Goal: Find specific page/section: Find specific page/section

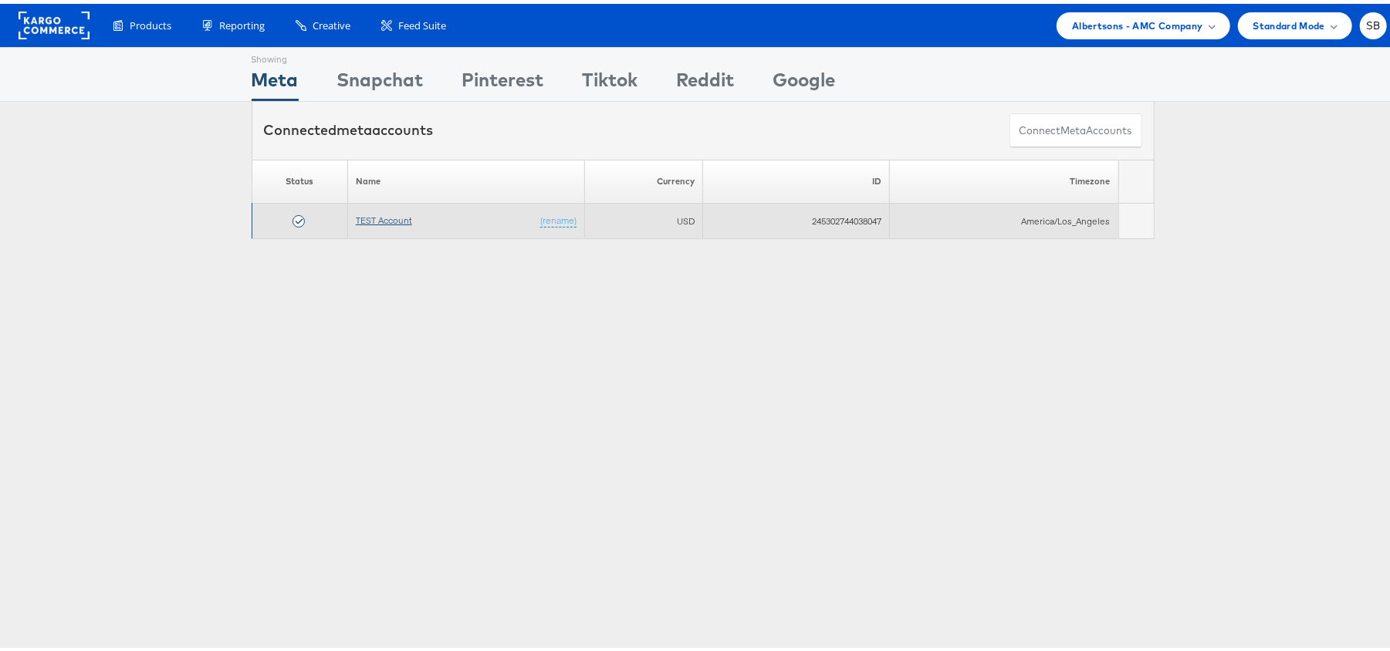
click at [380, 221] on link "TEST Account" at bounding box center [384, 217] width 56 height 12
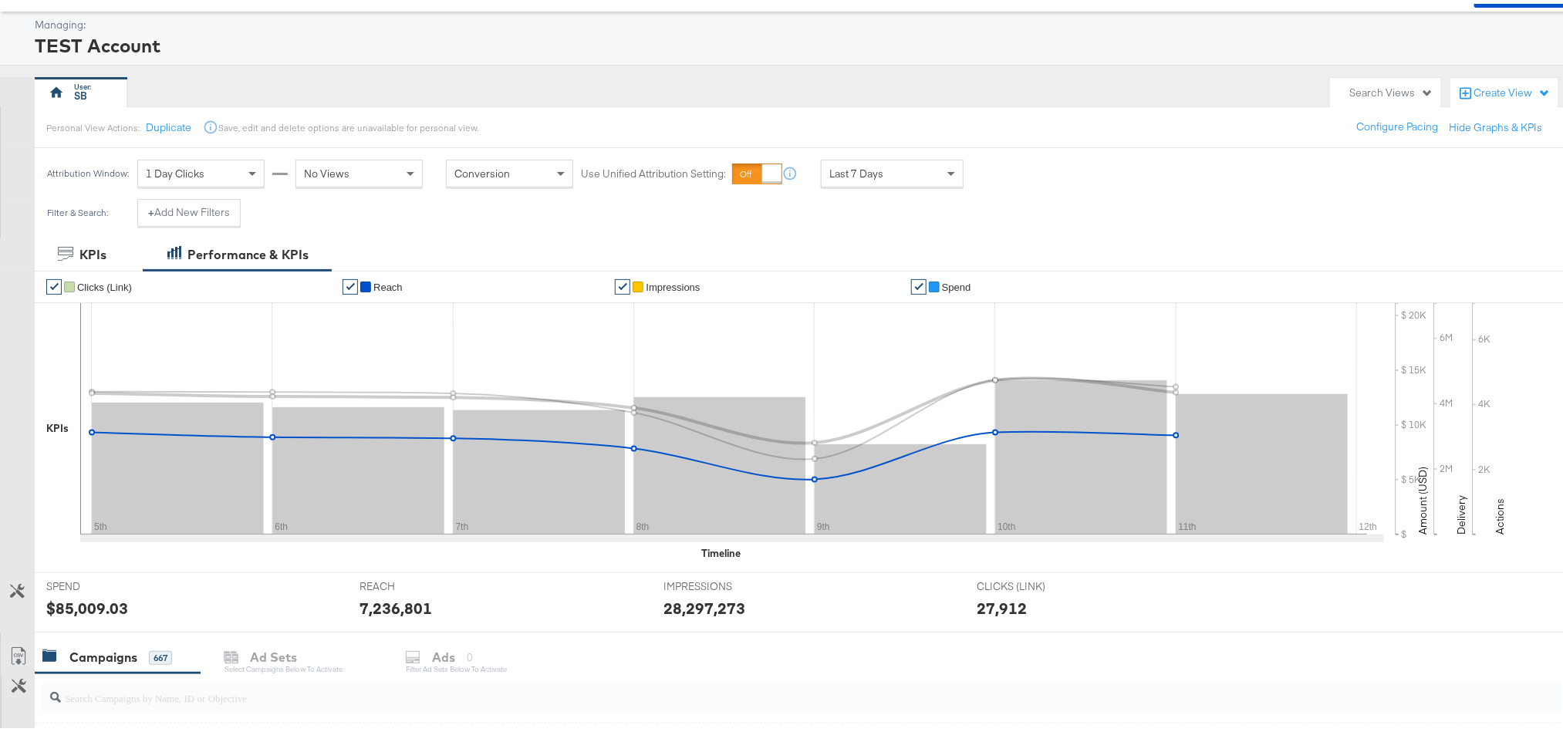
scroll to position [68, 0]
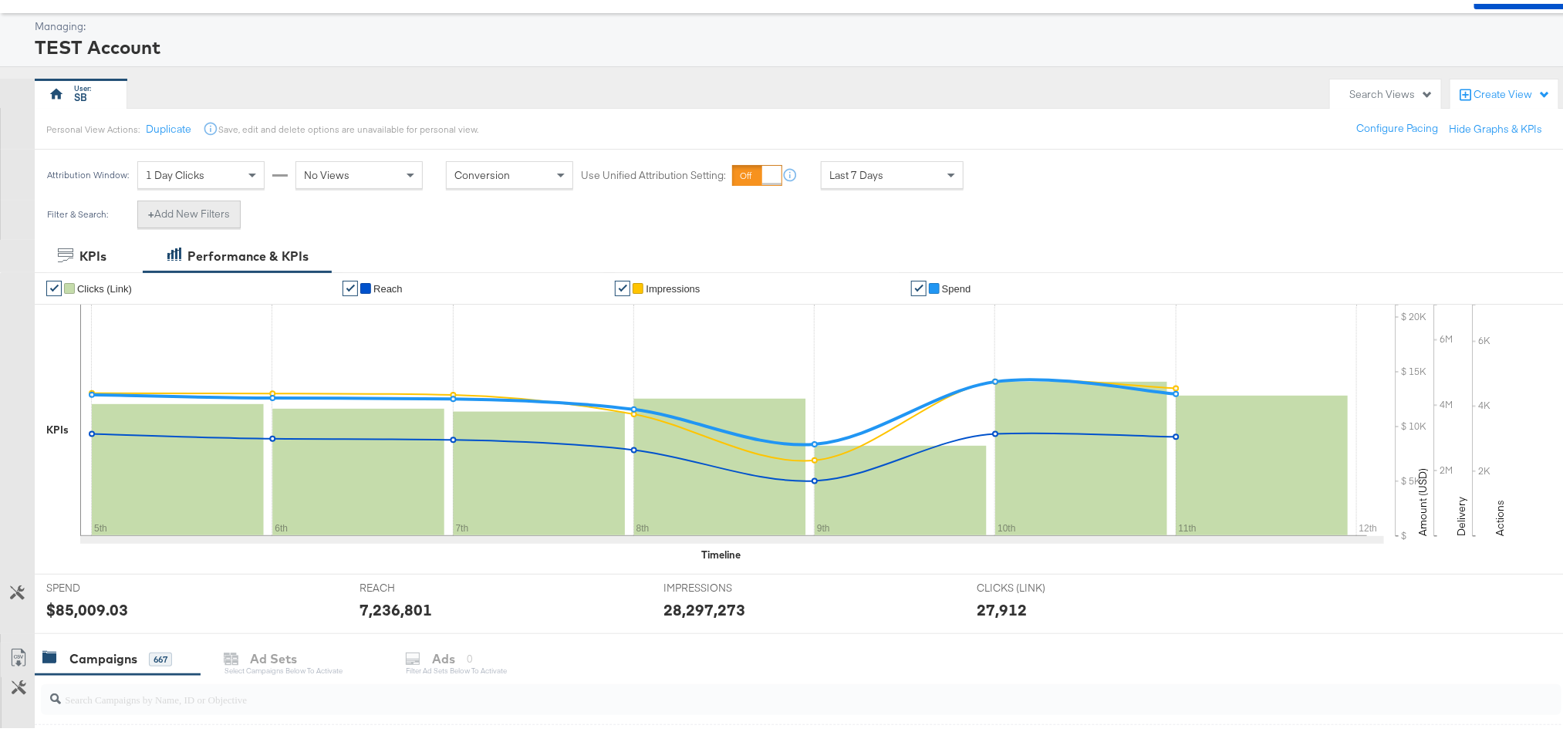
click at [216, 214] on button "+ Add New Filters" at bounding box center [188, 211] width 103 height 28
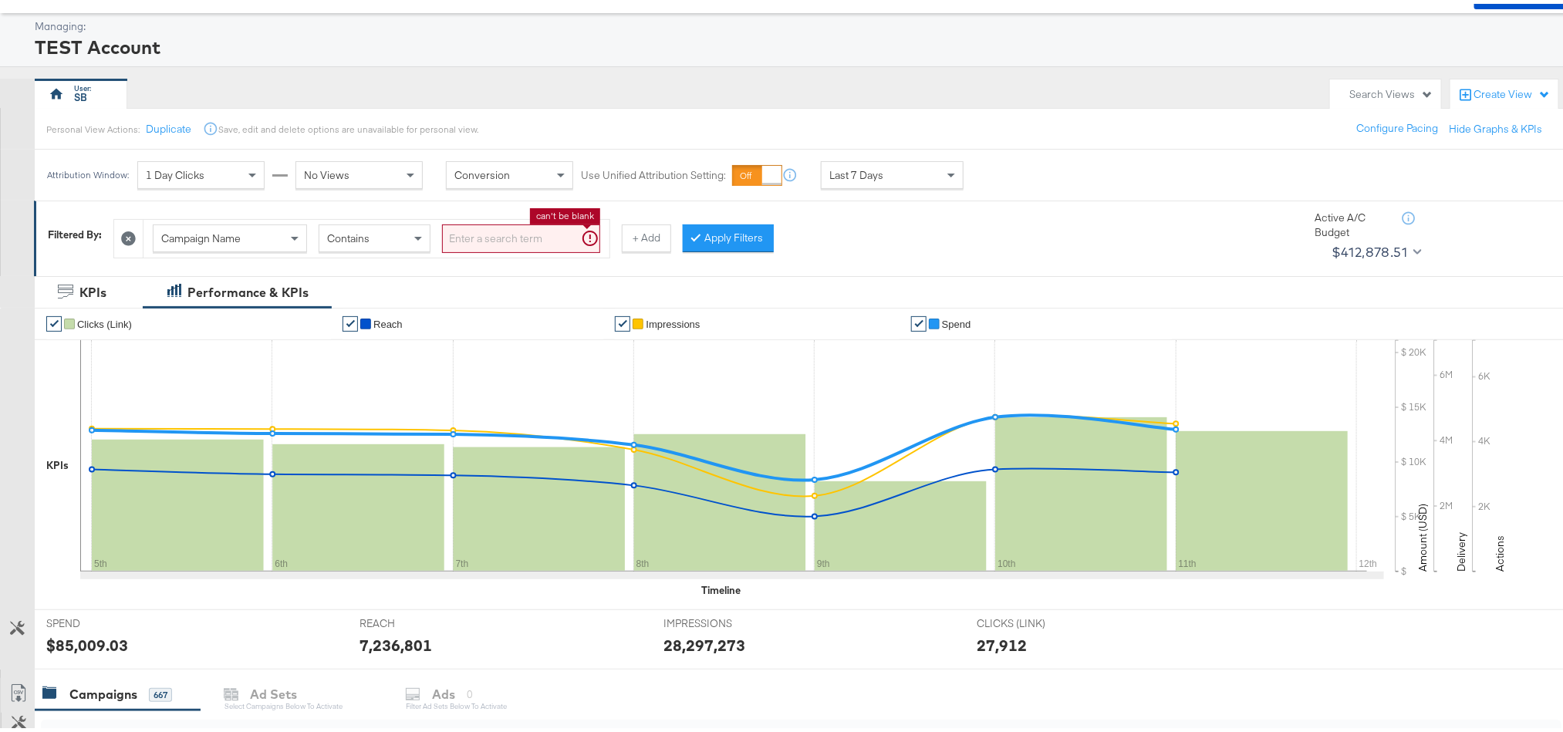
click at [551, 225] on input "search" at bounding box center [521, 235] width 158 height 29
paste input "120229468656850307"
type input "120229468656850307"
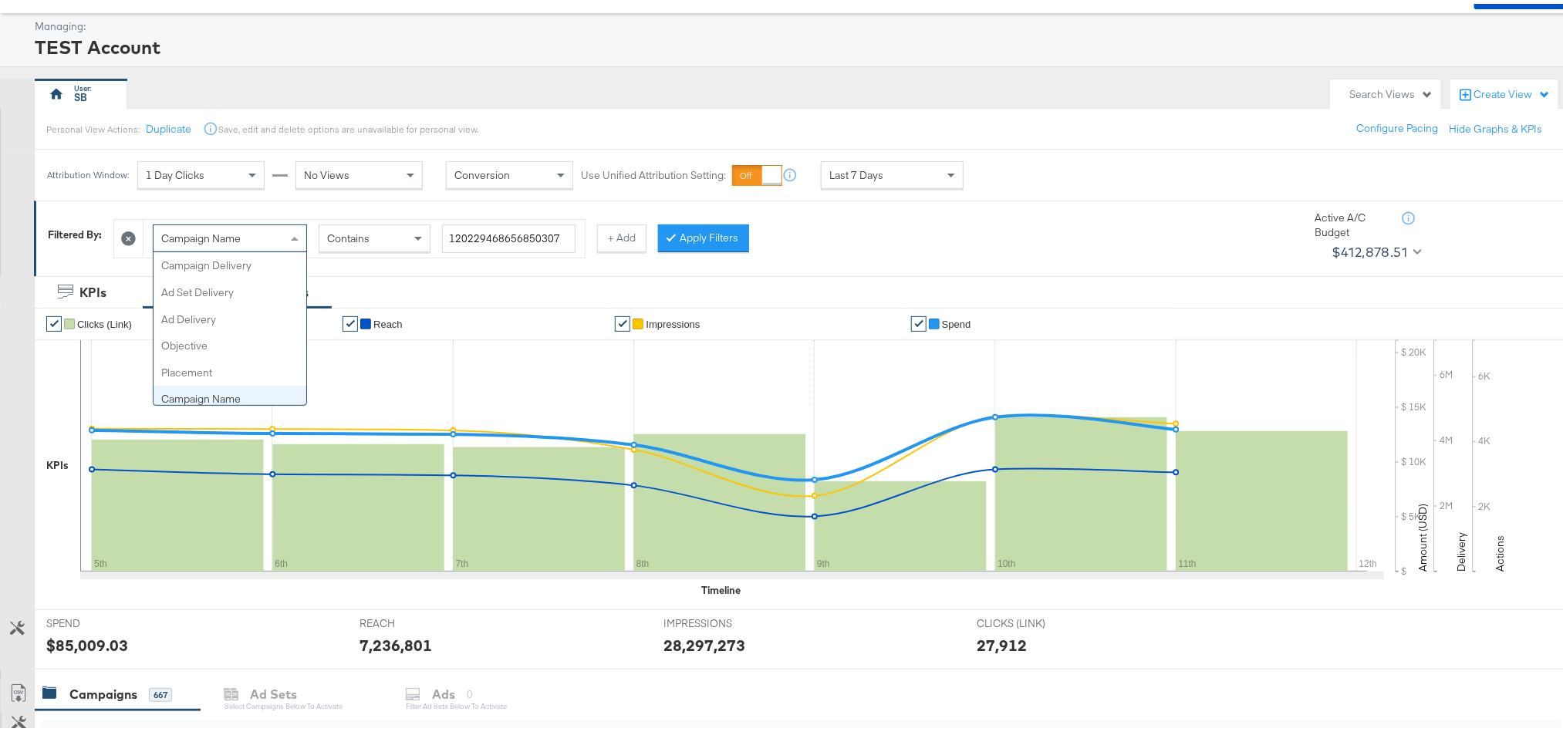
click at [262, 238] on div "Campaign Name" at bounding box center [230, 234] width 153 height 26
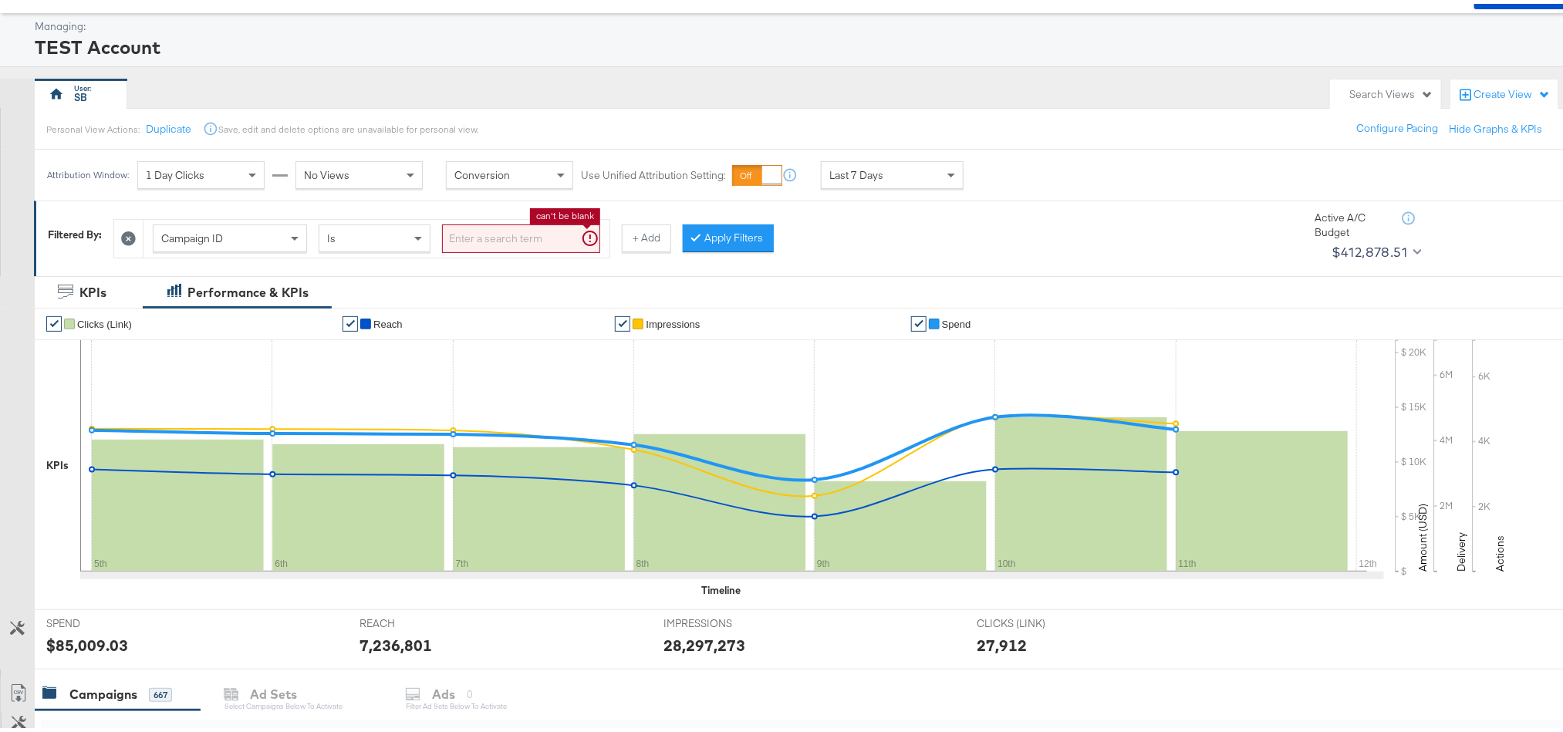
click at [481, 237] on input "search" at bounding box center [521, 235] width 158 height 29
paste input "120229468656850307"
type input "120229468656850307"
click at [704, 234] on button "Apply Filters" at bounding box center [703, 235] width 91 height 28
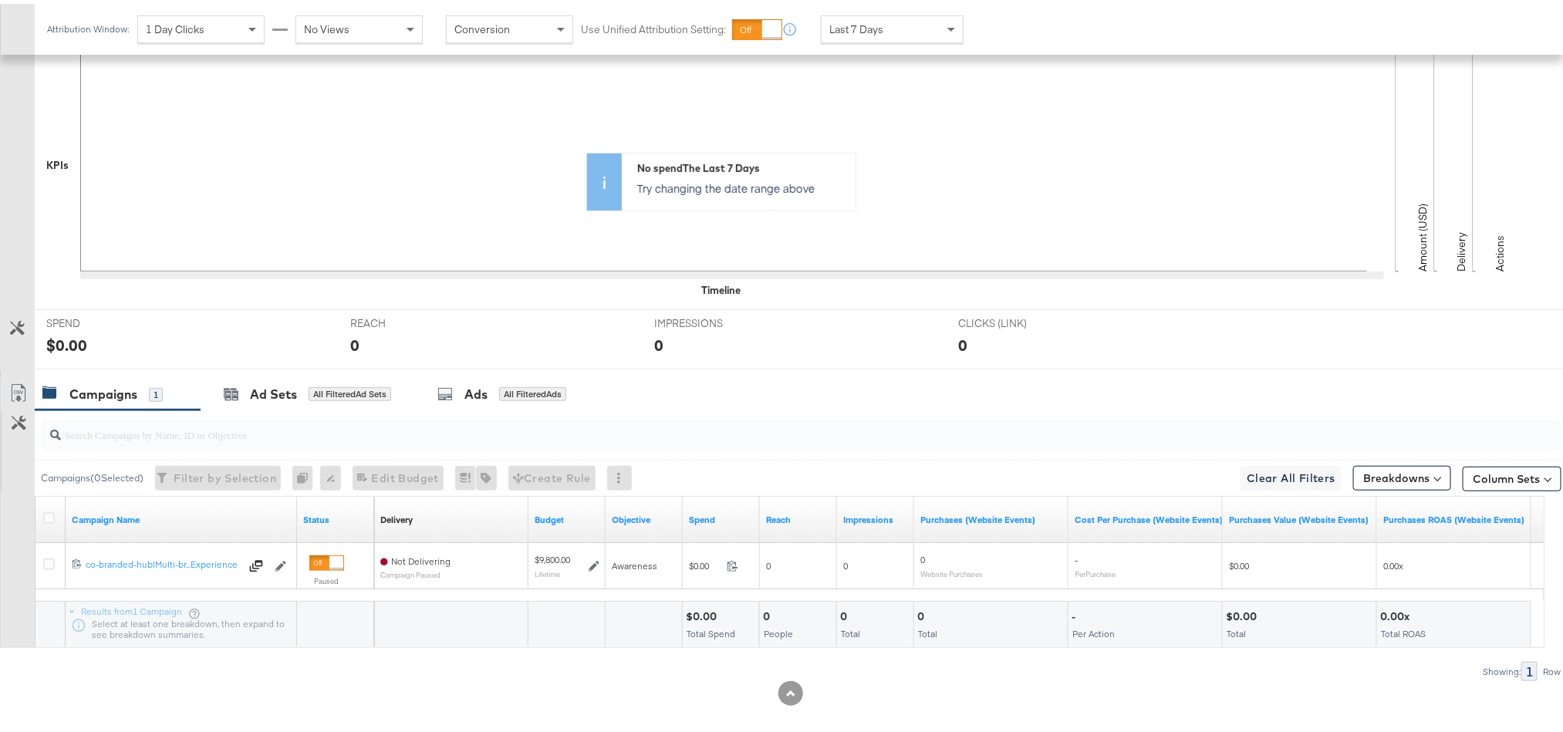
scroll to position [385, 0]
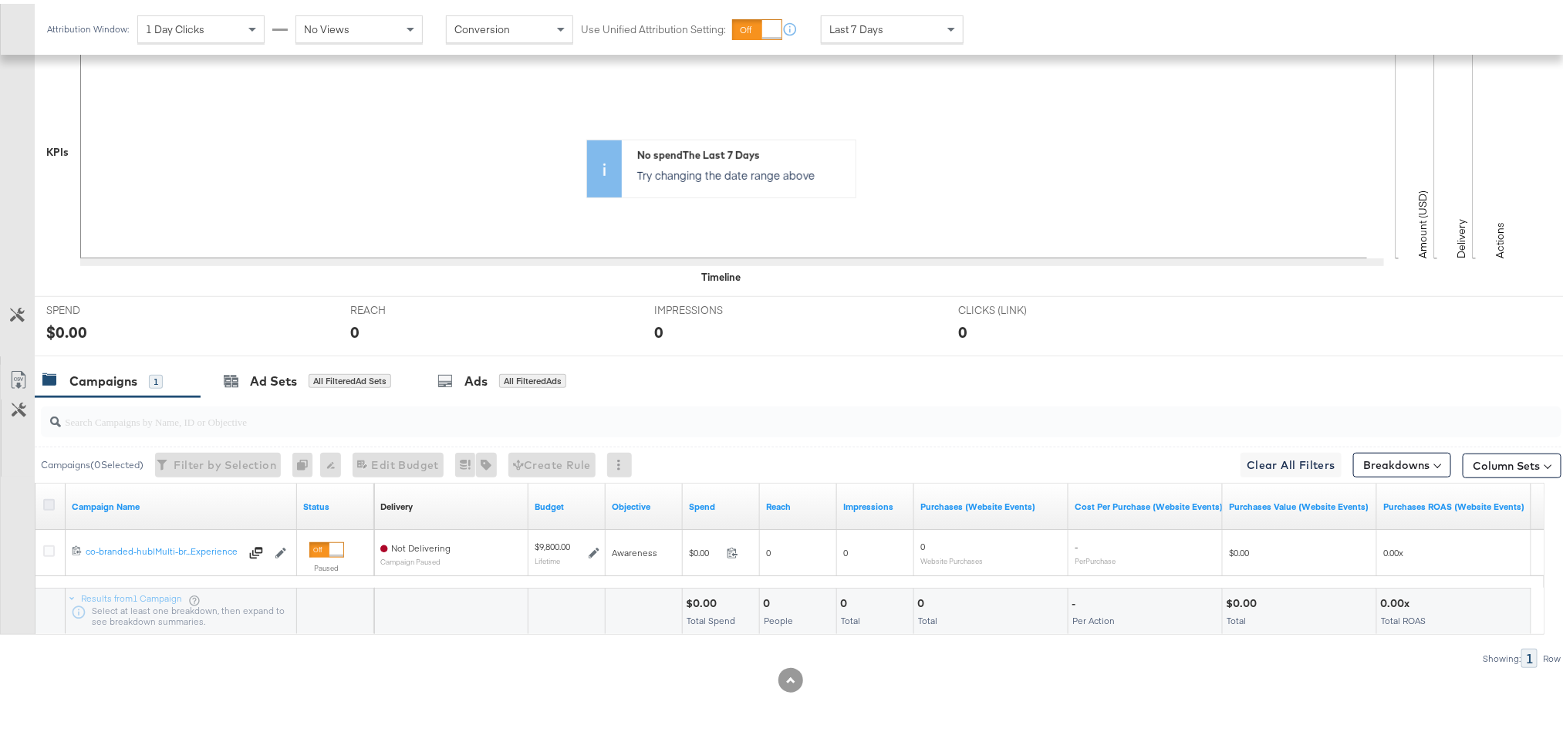
click at [46, 505] on icon at bounding box center [49, 501] width 12 height 12
click at [0, 0] on input "checkbox" at bounding box center [0, 0] width 0 height 0
click at [477, 375] on div "Ads" at bounding box center [465, 378] width 23 height 18
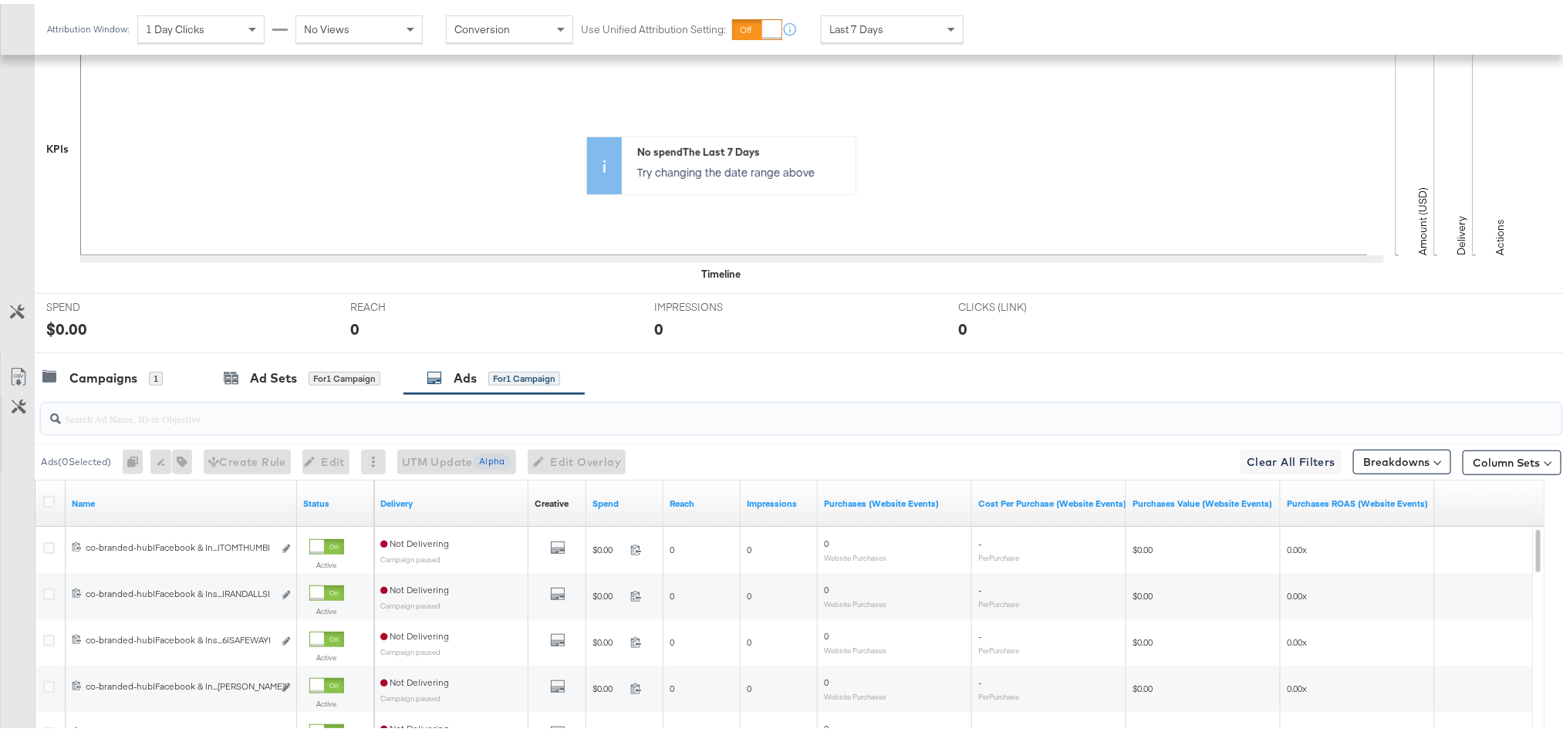
click at [405, 420] on input "search" at bounding box center [741, 408] width 1360 height 30
paste input "co-branded-hub|Facebook & Instagram|Social Media|FBIG - Video IX - Custom Shopp…"
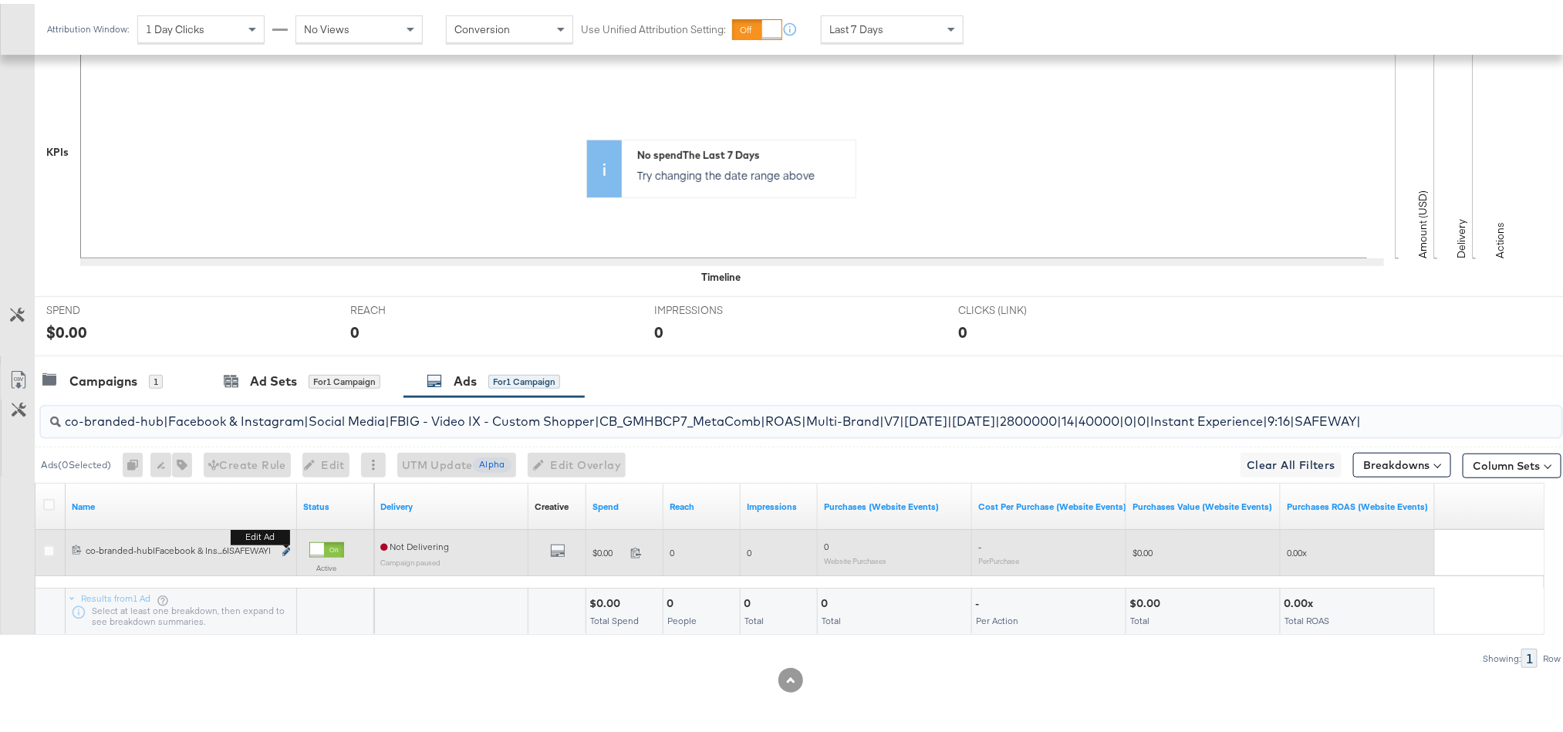
type input "co-branded-hub|Facebook & Instagram|Social Media|FBIG - Video IX - Custom Shopp…"
click at [288, 551] on icon "link" at bounding box center [286, 548] width 8 height 8
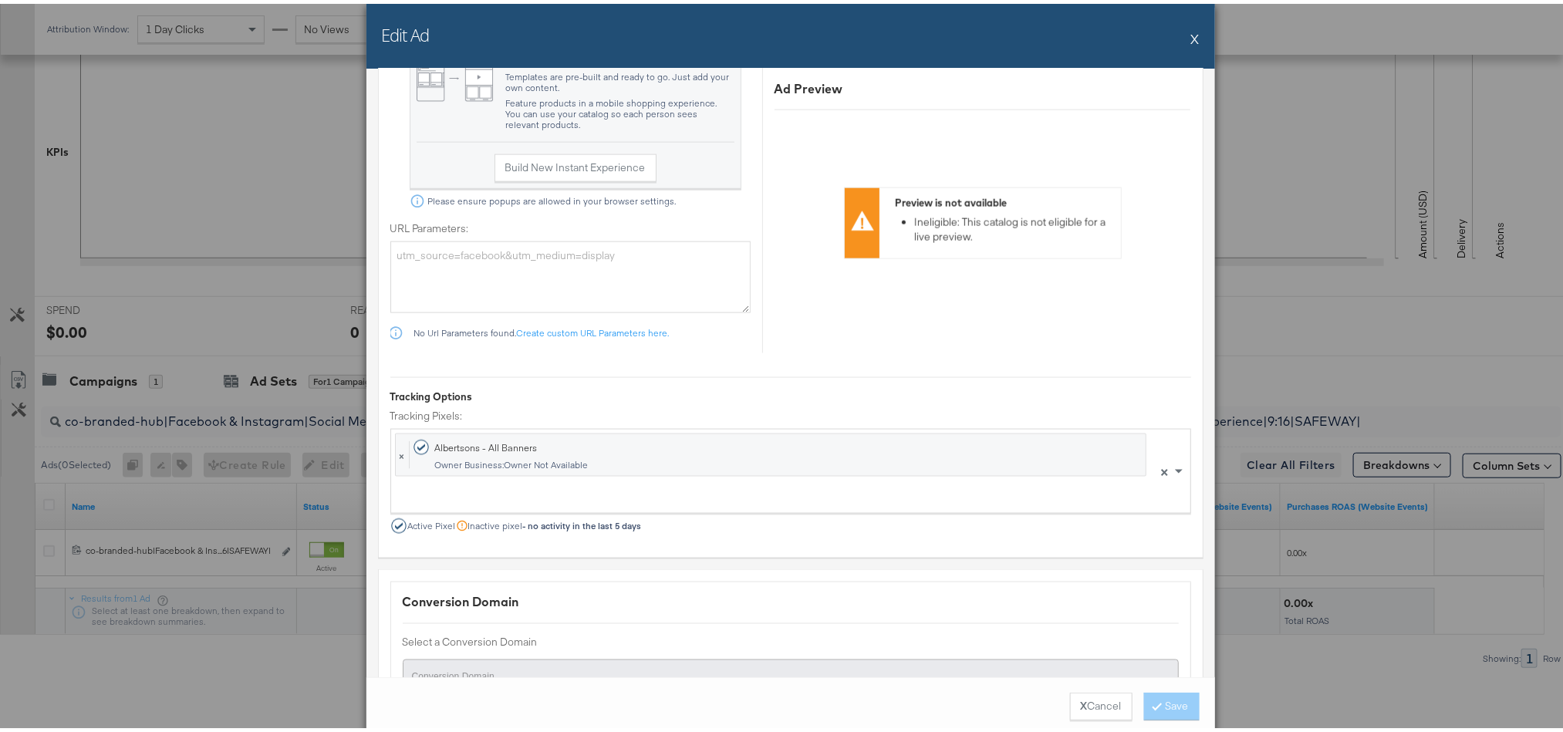
scroll to position [1037, 0]
click at [1191, 33] on button "X" at bounding box center [1195, 34] width 8 height 31
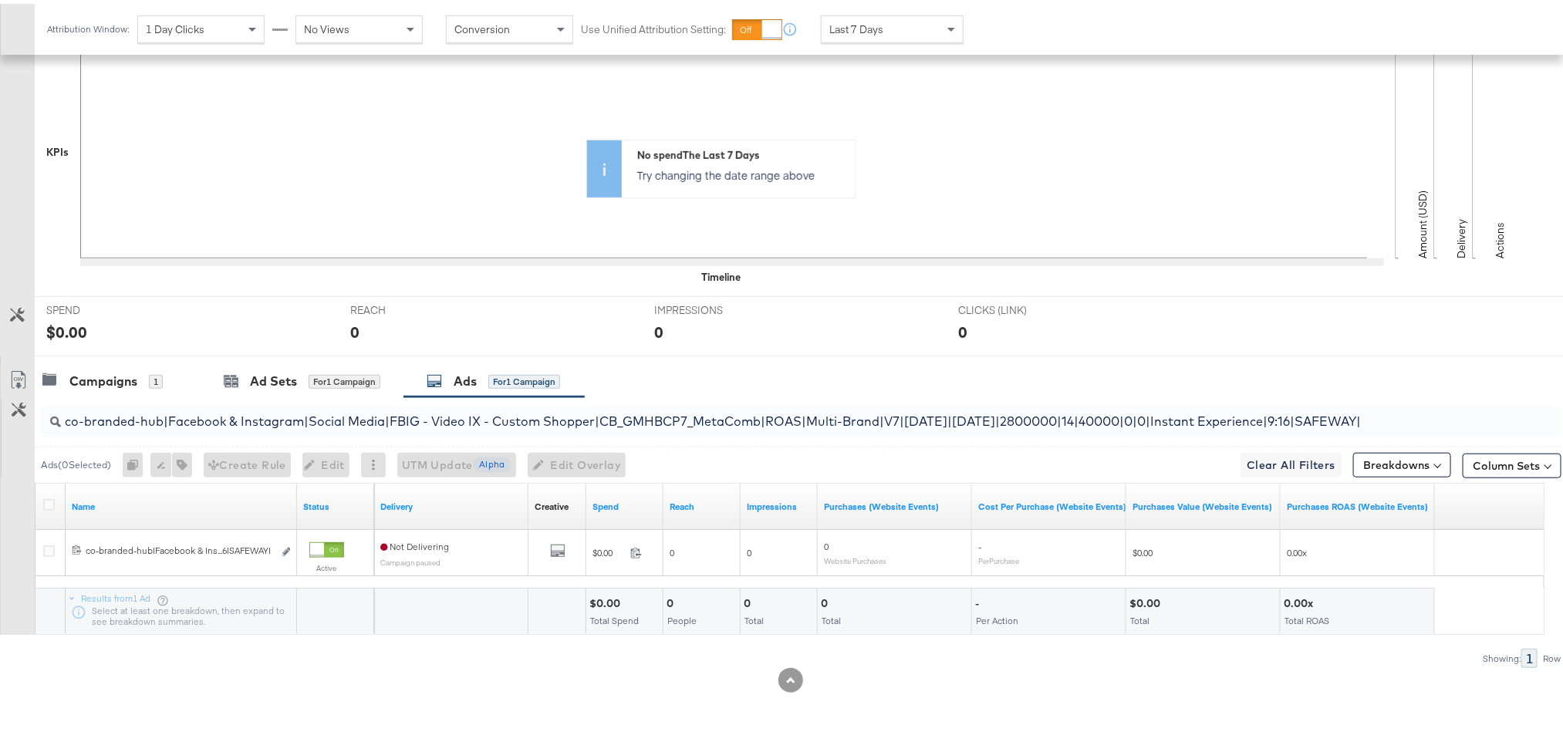
scroll to position [0, 0]
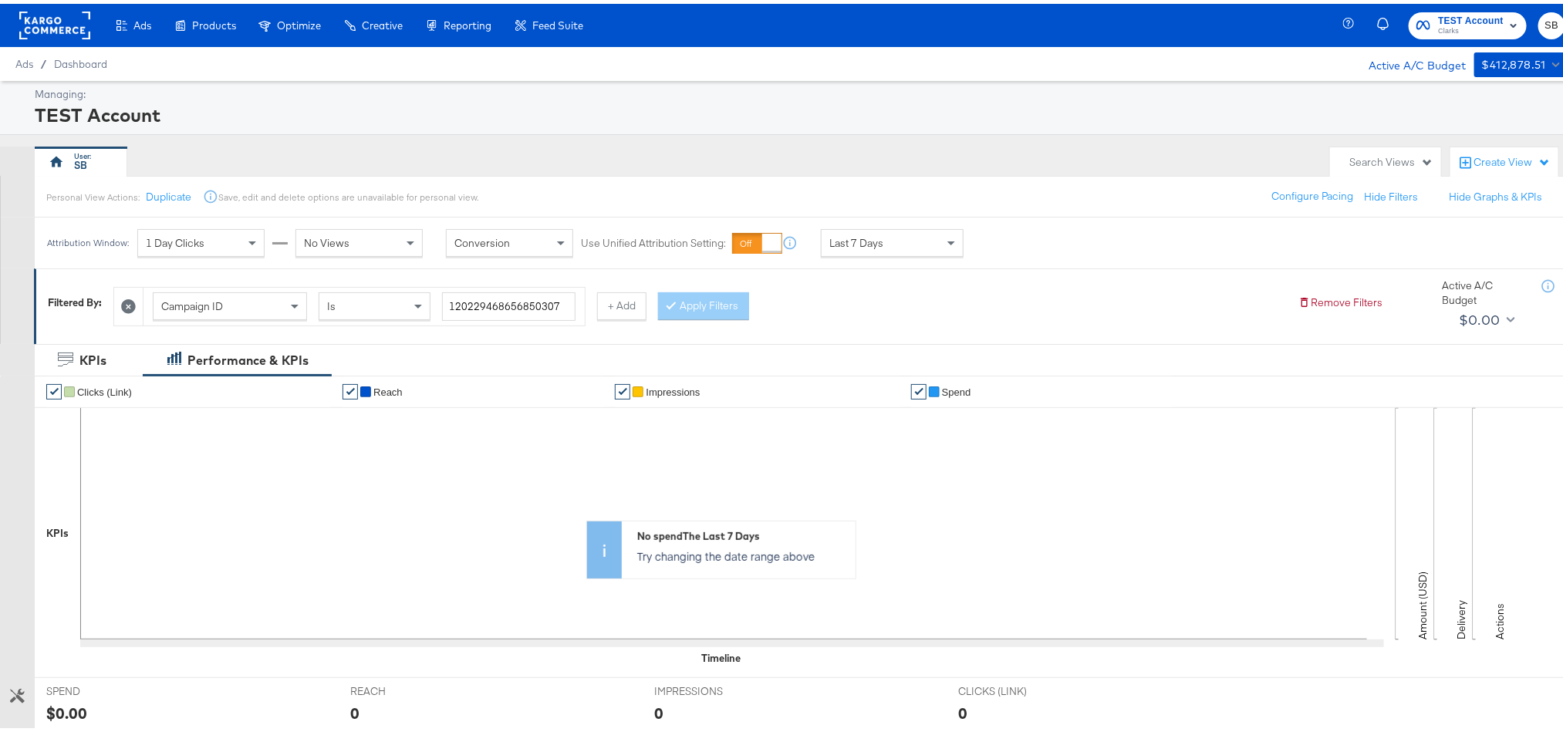
click at [72, 29] on rect at bounding box center [54, 22] width 71 height 28
